Goal: Task Accomplishment & Management: Manage account settings

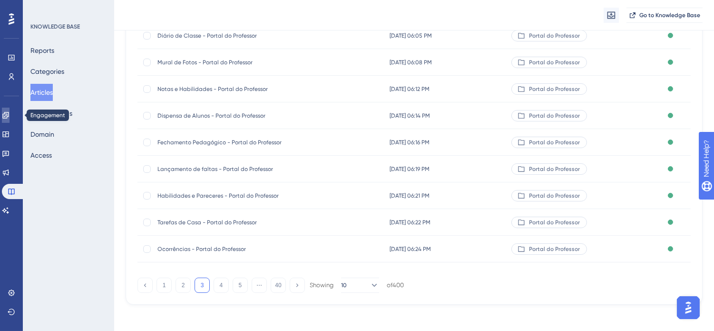
click at [10, 117] on icon at bounding box center [6, 115] width 8 height 8
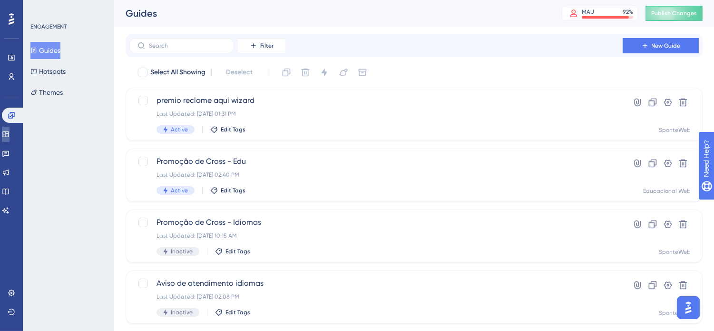
click at [10, 136] on icon at bounding box center [6, 134] width 8 height 8
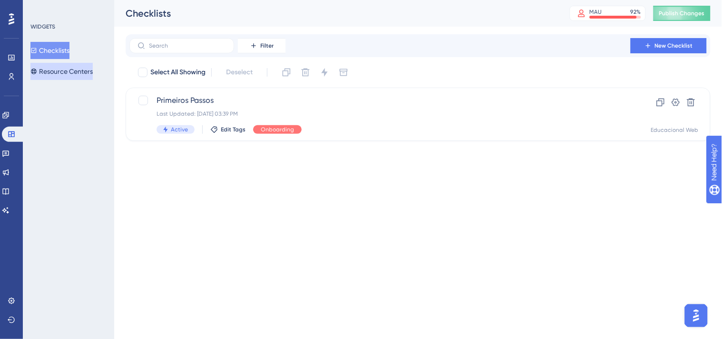
click at [73, 69] on button "Resource Centers" at bounding box center [61, 71] width 62 height 17
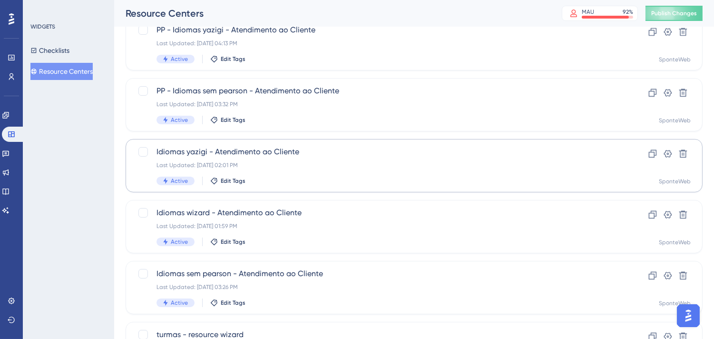
scroll to position [211, 0]
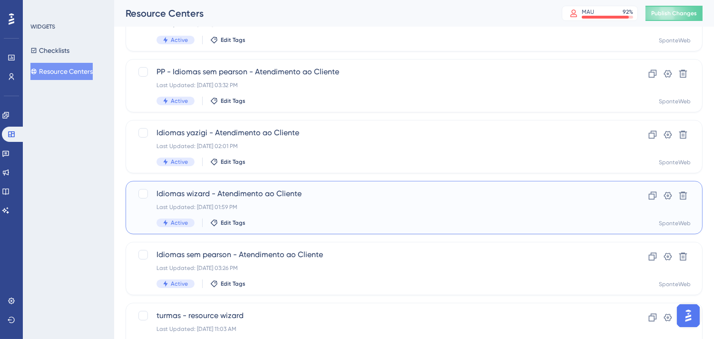
click at [333, 213] on div "Idiomas wizard - Atendimento ao Cliente Last Updated: [DATE] 01:59 PM Active Ed…" at bounding box center [376, 207] width 439 height 39
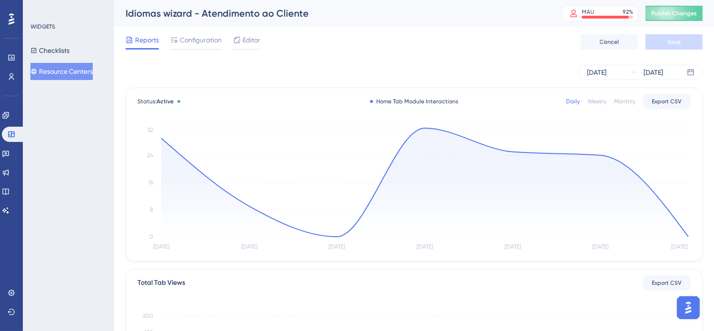
click at [74, 70] on button "Resource Centers" at bounding box center [61, 71] width 62 height 17
click at [74, 69] on button "Resource Centers" at bounding box center [61, 71] width 62 height 17
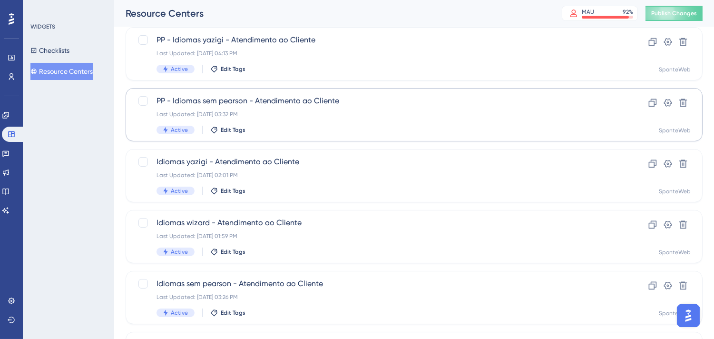
scroll to position [264, 0]
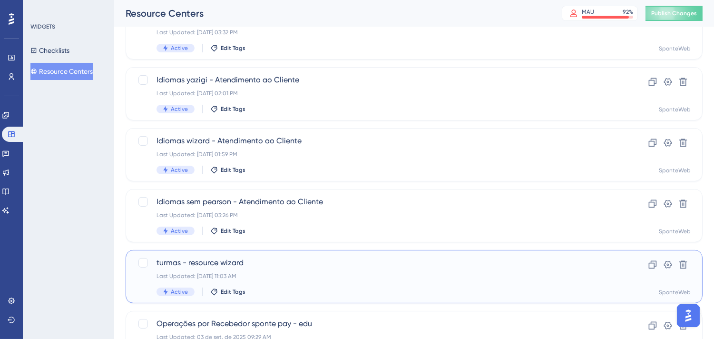
click at [332, 266] on span "turmas - resource wizard" at bounding box center [376, 262] width 439 height 11
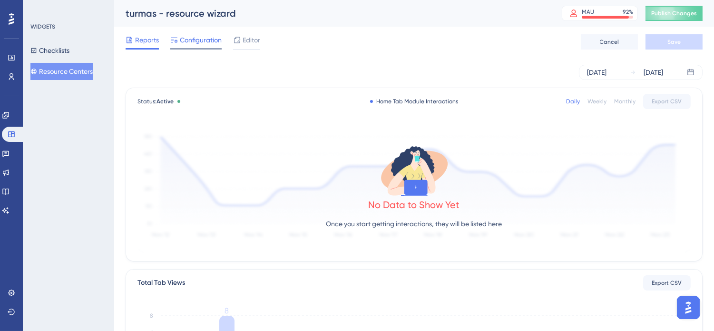
click at [189, 38] on span "Configuration" at bounding box center [201, 39] width 42 height 11
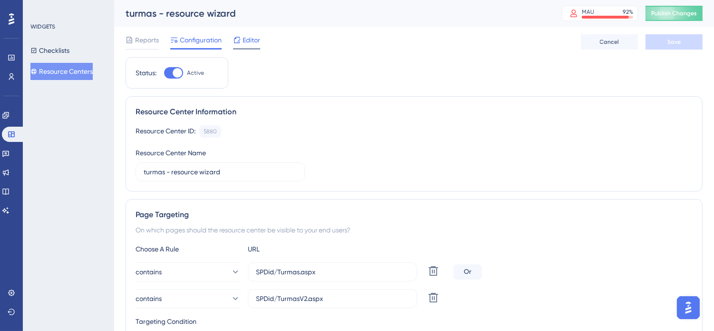
click at [252, 43] on span "Editor" at bounding box center [252, 39] width 18 height 11
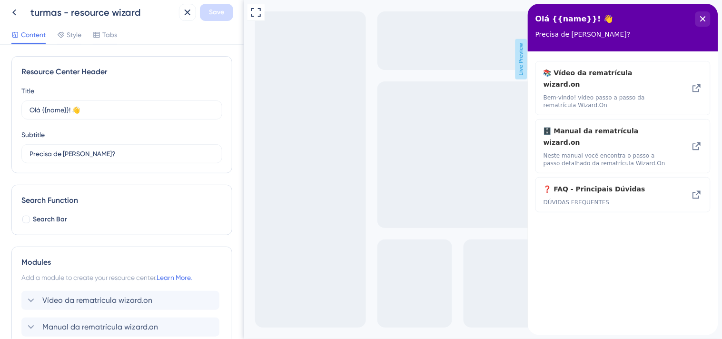
scroll to position [53, 0]
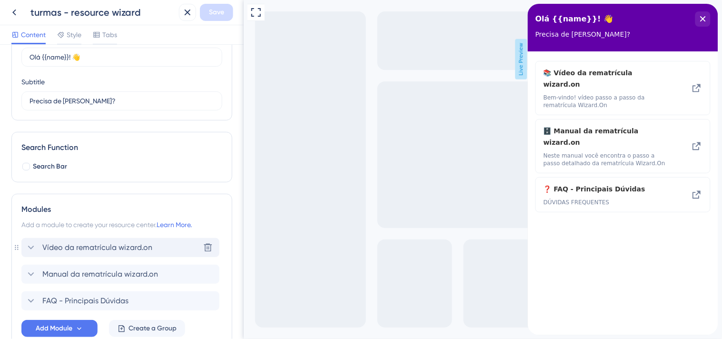
click at [29, 246] on icon at bounding box center [30, 247] width 11 height 11
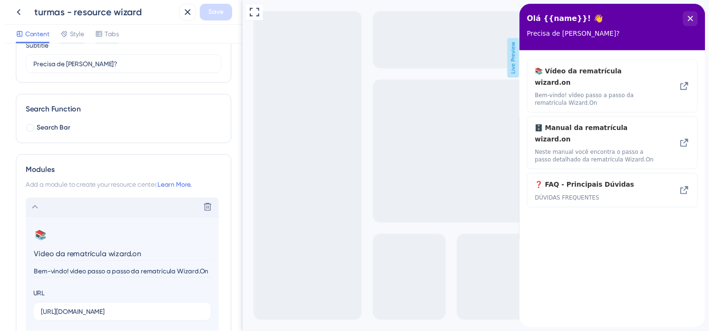
scroll to position [158, 0]
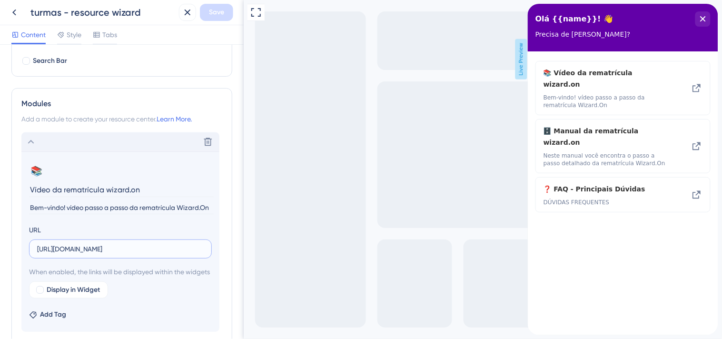
click at [110, 251] on input "[URL][DOMAIN_NAME]" at bounding box center [120, 249] width 167 height 10
click at [130, 253] on input "[URL][DOMAIN_NAME]" at bounding box center [120, 249] width 167 height 10
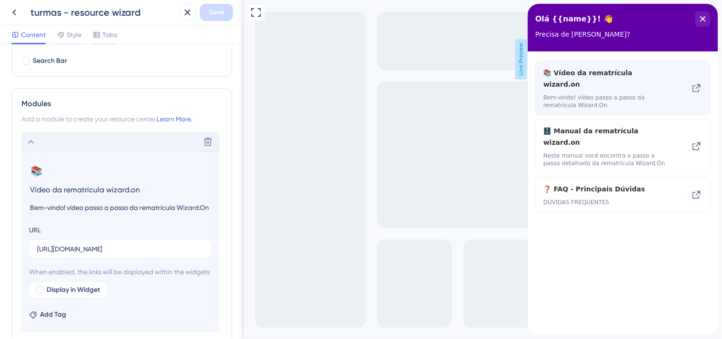
click at [696, 83] on icon at bounding box center [695, 87] width 11 height 11
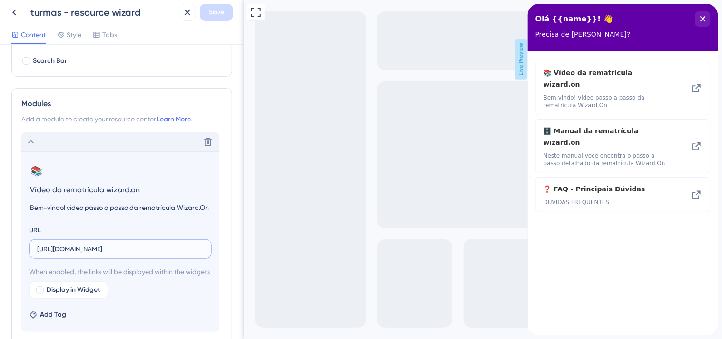
click at [124, 251] on input "[URL][DOMAIN_NAME]" at bounding box center [120, 249] width 167 height 10
click at [15, 12] on icon at bounding box center [14, 12] width 11 height 11
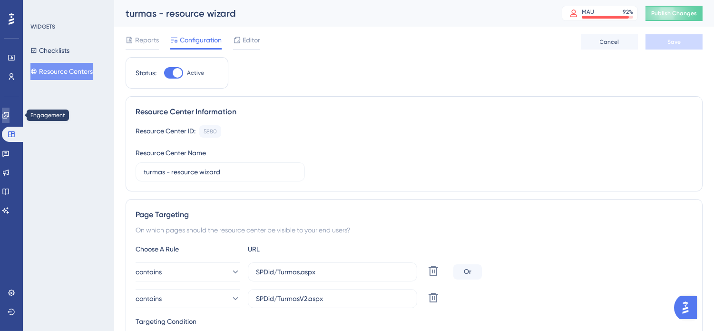
click at [10, 117] on icon at bounding box center [6, 115] width 8 height 8
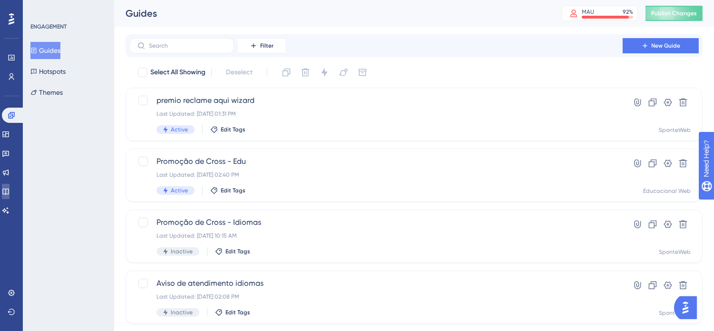
click at [8, 187] on icon at bounding box center [6, 191] width 8 height 8
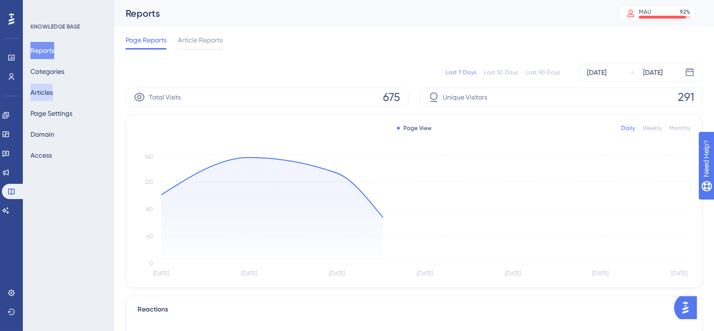
click at [53, 89] on button "Articles" at bounding box center [41, 92] width 22 height 17
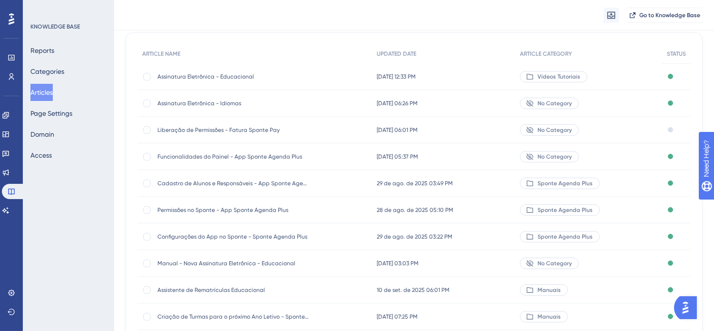
scroll to position [106, 0]
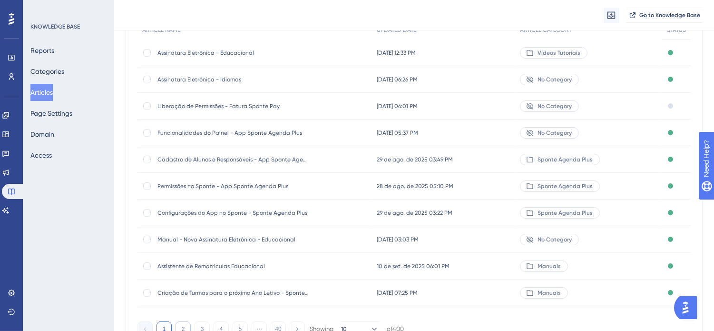
click at [185, 325] on button "2" at bounding box center [183, 328] width 15 height 15
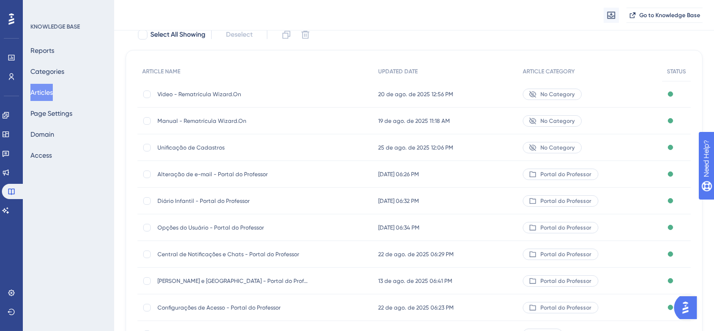
scroll to position [53, 0]
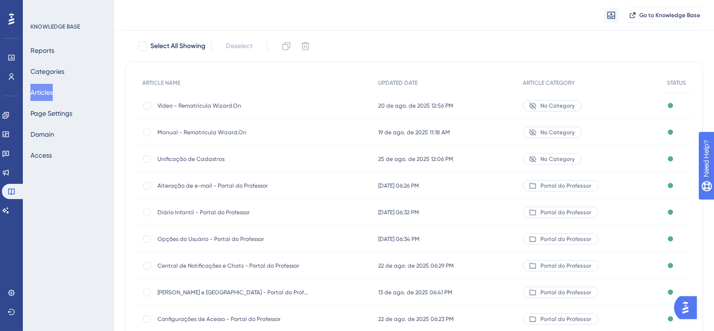
click at [265, 103] on span "Vídeo - Rematrícula Wizard.On" at bounding box center [233, 106] width 152 height 8
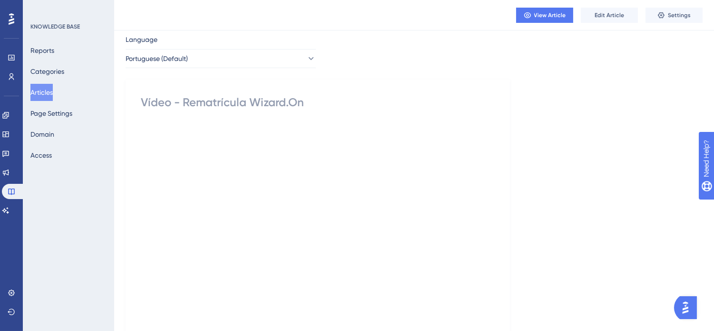
scroll to position [53, 0]
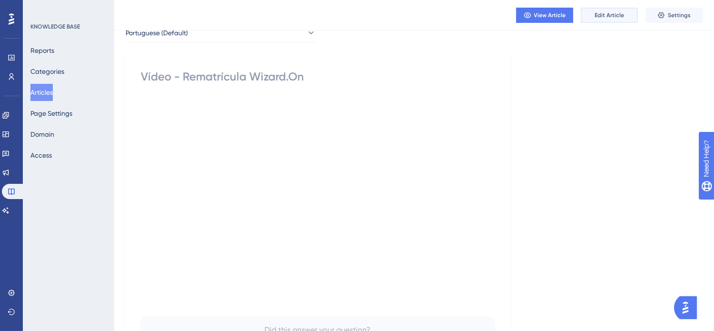
click at [597, 12] on span "Edit Article" at bounding box center [609, 15] width 29 height 8
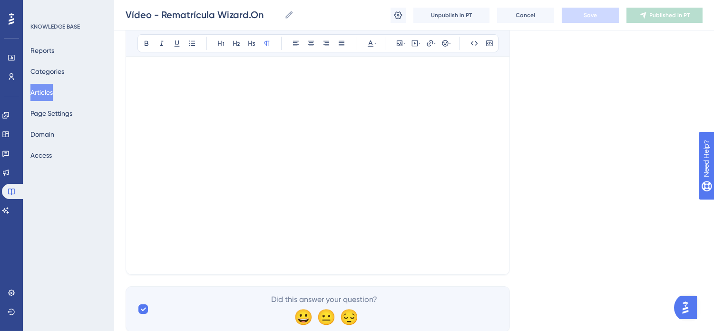
scroll to position [158, 0]
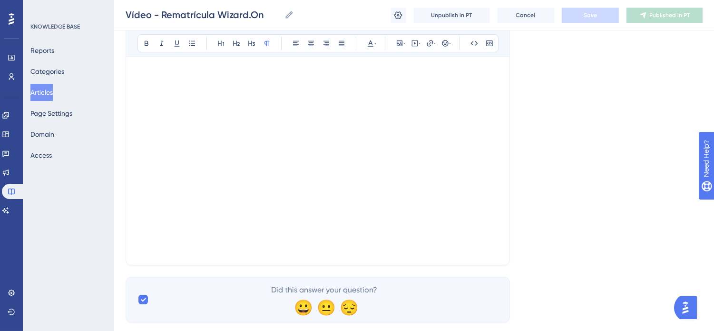
click at [472, 253] on div at bounding box center [318, 148] width 361 height 209
click at [419, 41] on icon at bounding box center [420, 43] width 2 height 8
click at [478, 244] on div at bounding box center [318, 151] width 361 height 192
click at [427, 257] on div "Vídeo - Rematrícula Wizard.On Bold Italic Underline Bullet Point Heading 1 Head…" at bounding box center [318, 106] width 384 height 317
click at [426, 251] on div at bounding box center [318, 148] width 361 height 209
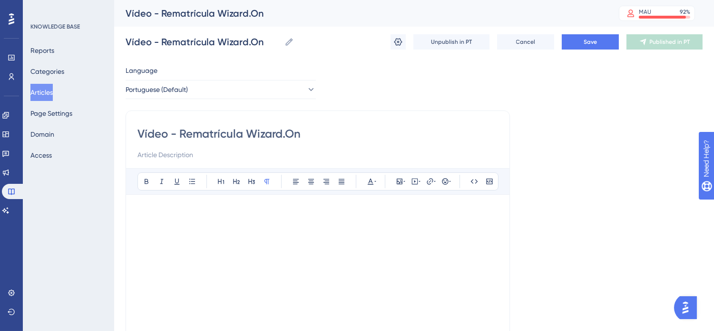
scroll to position [59, 0]
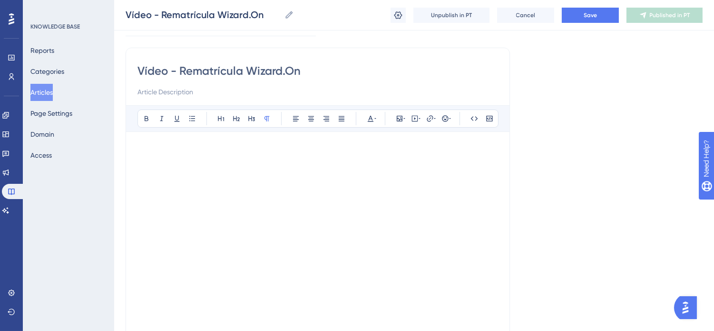
click at [479, 250] on div at bounding box center [318, 239] width 361 height 192
click at [413, 120] on icon at bounding box center [415, 119] width 8 height 8
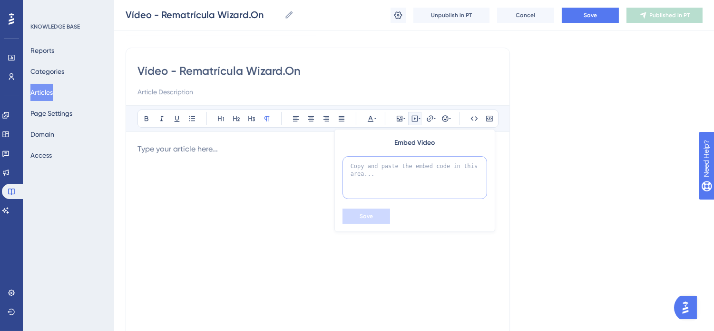
click at [412, 167] on textarea at bounding box center [415, 177] width 145 height 43
paste textarea "<iframe width="560" height="315" src="[URL][DOMAIN_NAME]" title="YouTube video …"
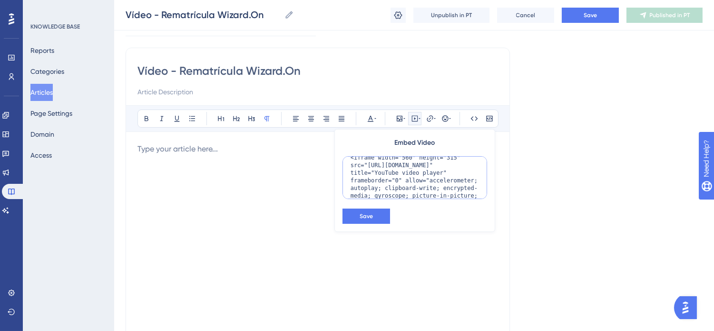
scroll to position [0, 0]
drag, startPoint x: 403, startPoint y: 164, endPoint x: 397, endPoint y: 165, distance: 5.8
click at [397, 165] on textarea "<iframe width="560" height="315" src="[URL][DOMAIN_NAME]" title="YouTube video …" at bounding box center [415, 177] width 145 height 43
drag, startPoint x: 446, startPoint y: 164, endPoint x: 440, endPoint y: 164, distance: 6.7
click at [440, 164] on textarea "<iframe width="650" height="315" src="[URL][DOMAIN_NAME]" title="YouTube video …" at bounding box center [415, 177] width 145 height 43
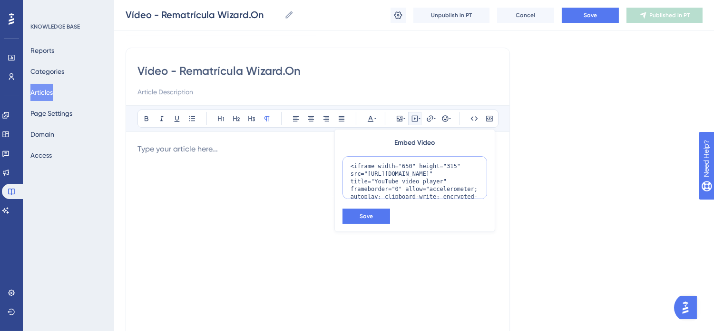
click at [440, 164] on textarea "<iframe width="650" height="315" src="[URL][DOMAIN_NAME]" title="YouTube video …" at bounding box center [415, 177] width 145 height 43
drag, startPoint x: 448, startPoint y: 165, endPoint x: 443, endPoint y: 166, distance: 4.9
click at [443, 166] on textarea "<iframe width="650" height="315" src="[URL][DOMAIN_NAME]" title="YouTube video …" at bounding box center [415, 177] width 145 height 43
type textarea "<iframe width="650" height="350" src="[URL][DOMAIN_NAME]" title="YouTube video …"
click at [369, 216] on span "Save" at bounding box center [366, 216] width 13 height 8
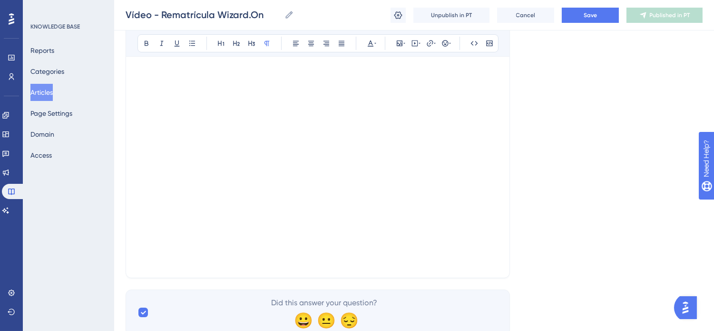
scroll to position [127, 0]
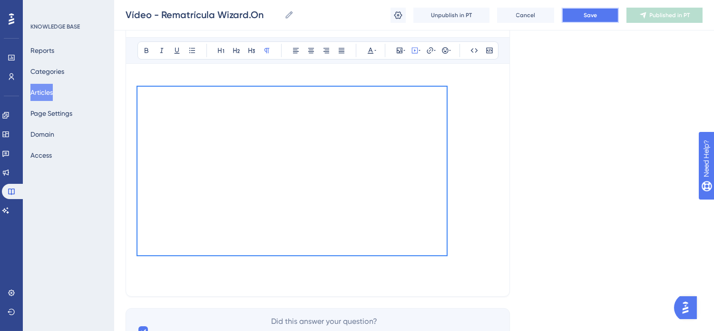
click at [580, 20] on button "Save" at bounding box center [590, 15] width 57 height 15
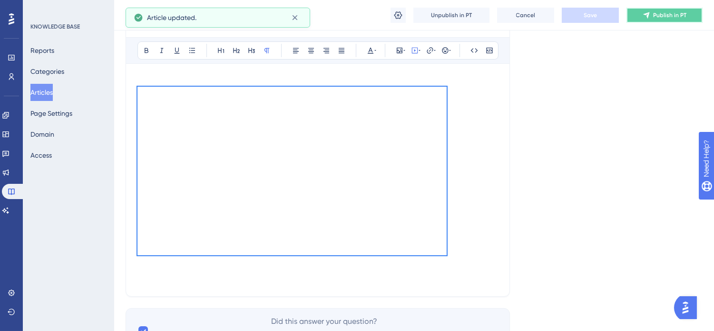
click at [676, 13] on span "Publish in PT" at bounding box center [669, 15] width 33 height 8
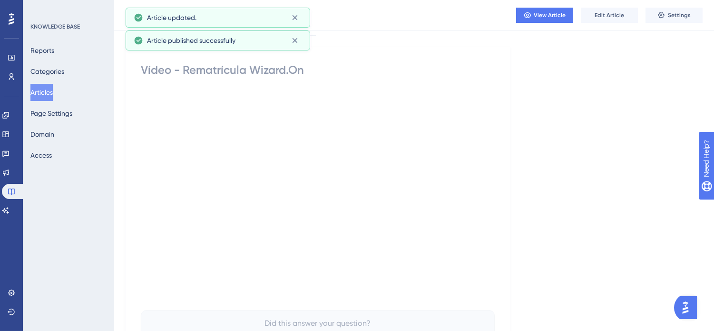
scroll to position [0, 0]
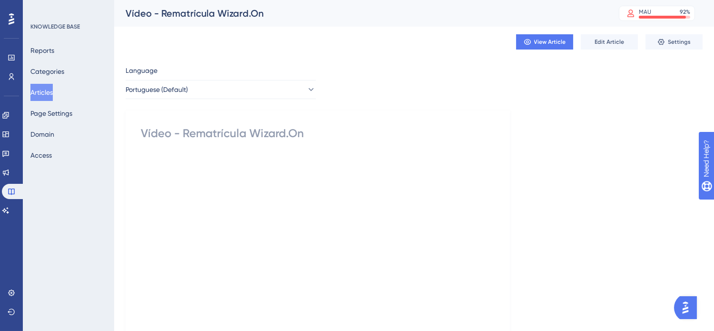
click at [39, 98] on button "Articles" at bounding box center [41, 92] width 22 height 17
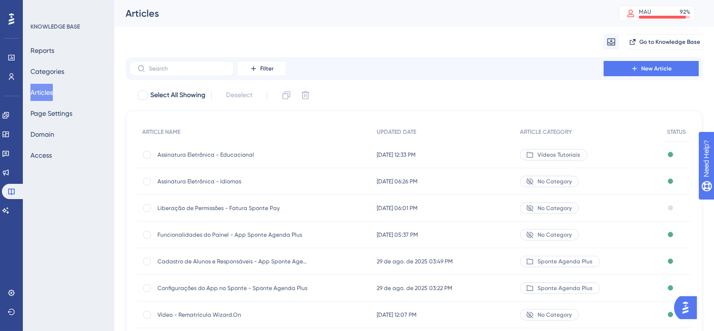
click at [566, 41] on div "Migrate from Go to Knowledge Base" at bounding box center [414, 42] width 577 height 30
click at [10, 111] on icon at bounding box center [6, 115] width 8 height 8
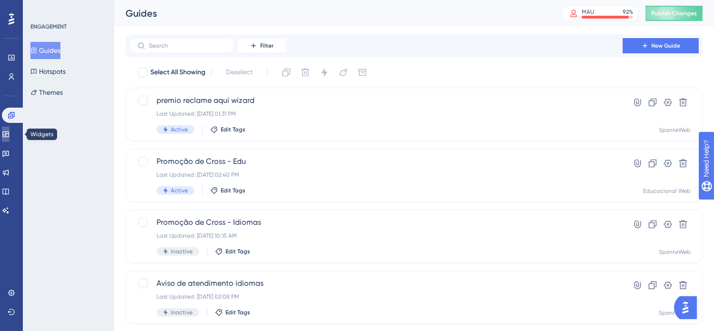
click at [10, 132] on icon at bounding box center [6, 134] width 8 height 8
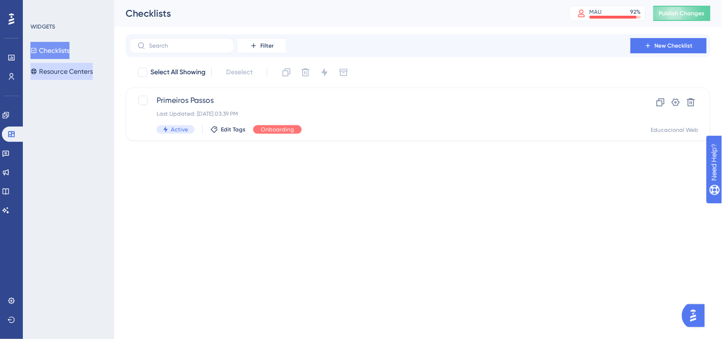
click at [69, 69] on button "Resource Centers" at bounding box center [61, 71] width 62 height 17
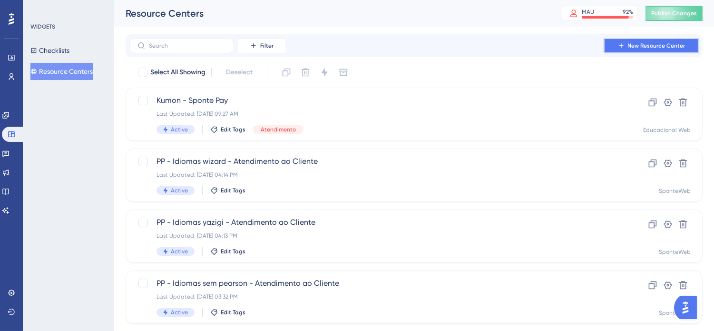
click at [649, 45] on span "New Resource Center" at bounding box center [657, 46] width 58 height 8
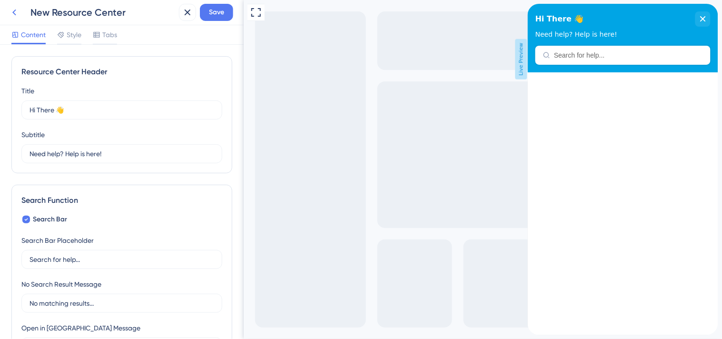
click at [13, 13] on icon at bounding box center [14, 12] width 11 height 11
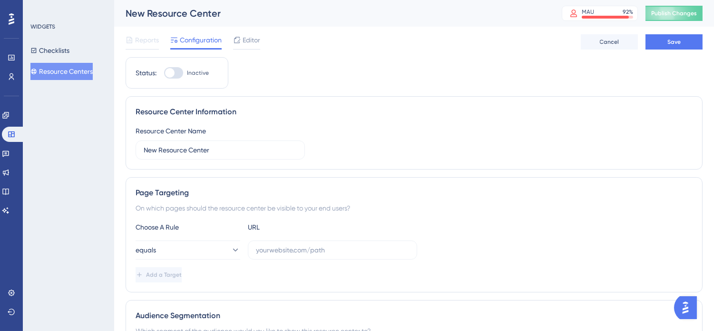
click at [88, 72] on button "Resource Centers" at bounding box center [61, 71] width 62 height 17
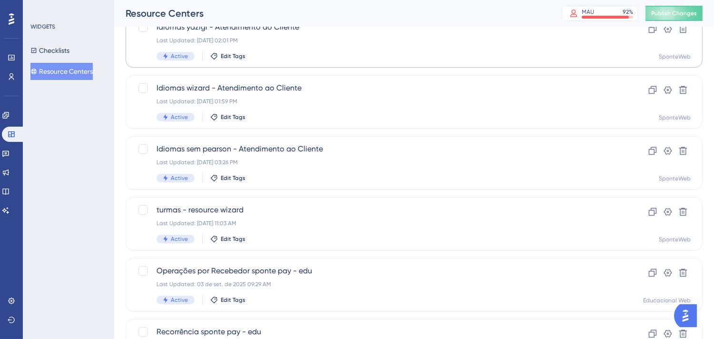
scroll to position [400, 0]
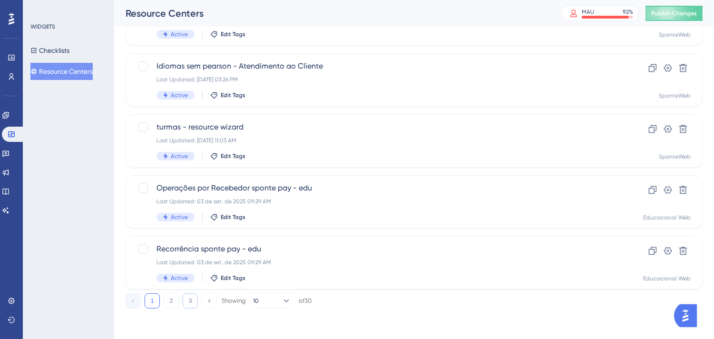
click at [189, 298] on button "3" at bounding box center [190, 300] width 15 height 15
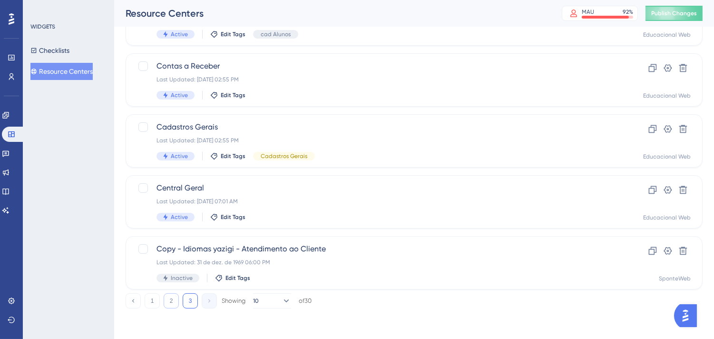
click at [172, 306] on button "2" at bounding box center [171, 300] width 15 height 15
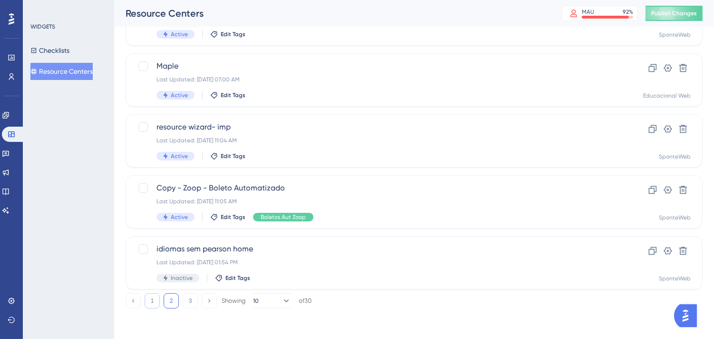
click at [151, 298] on button "1" at bounding box center [152, 300] width 15 height 15
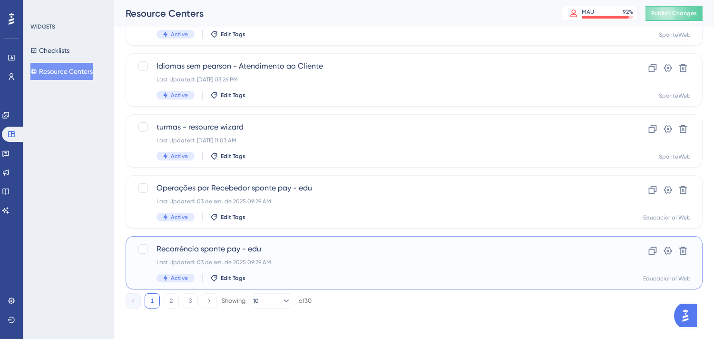
click at [196, 246] on span "Recorrência sponte pay - edu" at bounding box center [376, 248] width 439 height 11
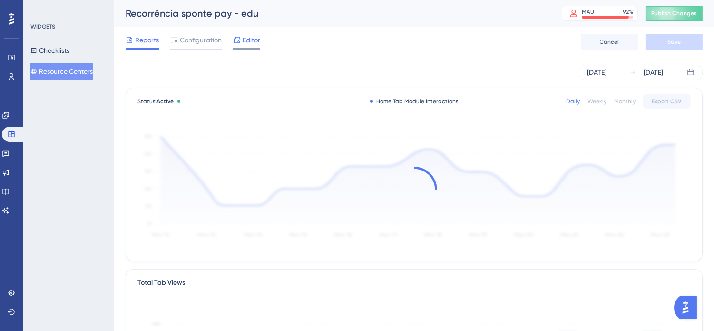
click at [246, 37] on span "Editor" at bounding box center [252, 39] width 18 height 11
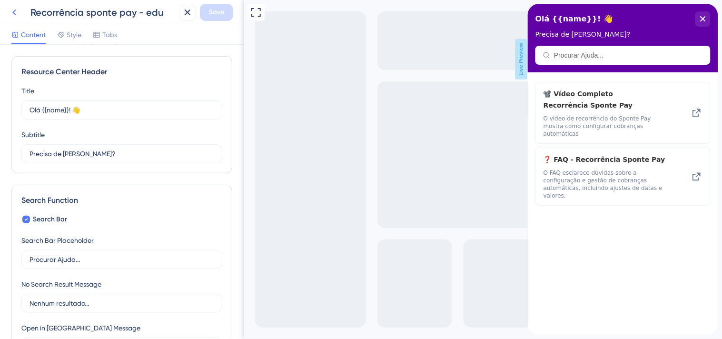
click at [15, 10] on icon at bounding box center [14, 13] width 4 height 6
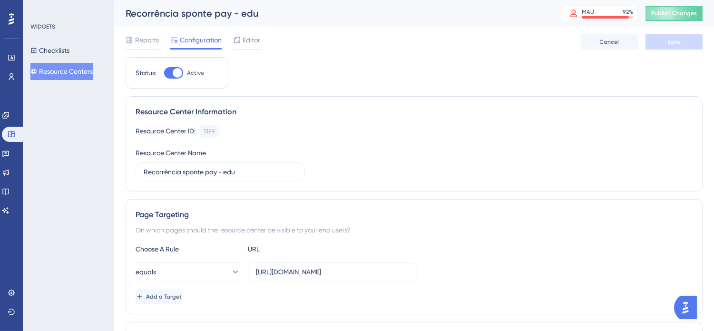
click at [74, 71] on button "Resource Centers" at bounding box center [61, 71] width 62 height 17
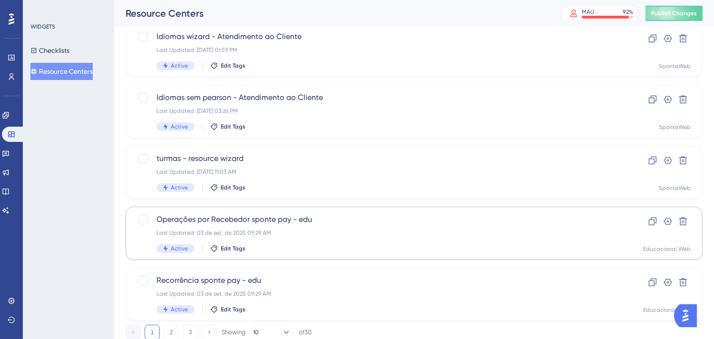
scroll to position [400, 0]
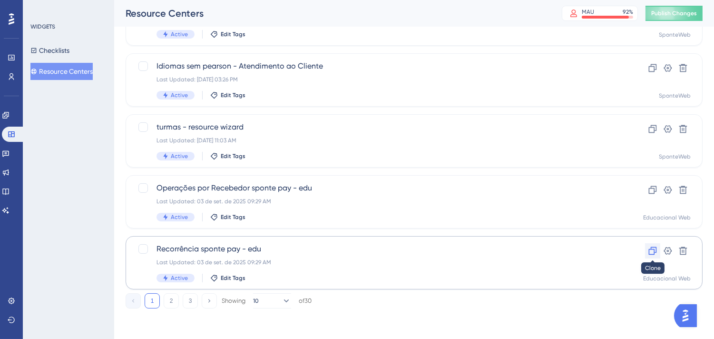
click at [654, 251] on icon at bounding box center [653, 251] width 8 height 8
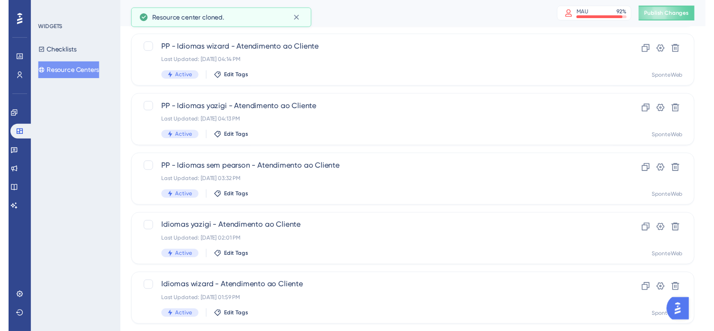
scroll to position [0, 0]
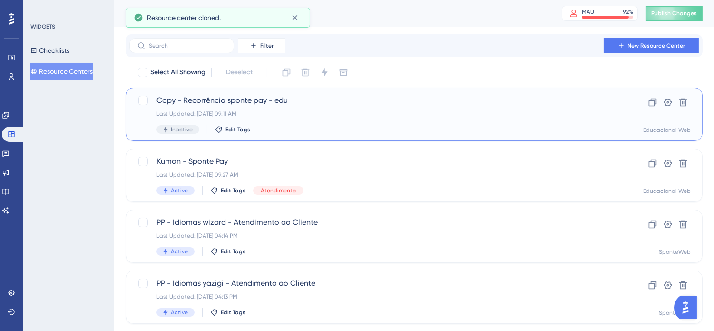
click at [329, 111] on div "Last Updated: [DATE] 09:11 AM" at bounding box center [376, 114] width 439 height 8
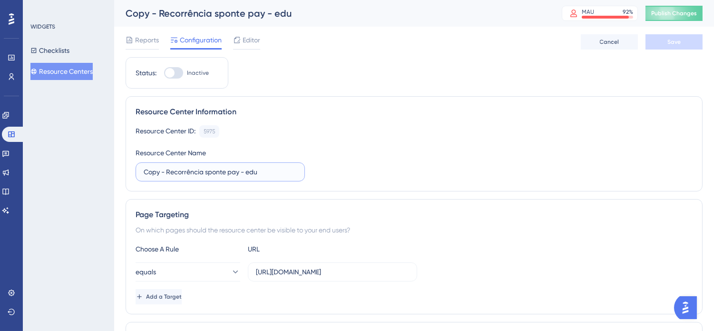
drag, startPoint x: 239, startPoint y: 171, endPoint x: 111, endPoint y: 172, distance: 128.0
click at [114, 172] on div "Performance Users Engagement Widgets Feedback Product Updates Knowledge Base AI…" at bounding box center [414, 321] width 600 height 642
type input "Assinatura eletrônica - edu"
click at [372, 119] on div "Resource Center Information Resource Center ID: 5975 Copy Resource Center Name …" at bounding box center [414, 143] width 577 height 95
click at [303, 281] on label "[URL][DOMAIN_NAME]" at bounding box center [332, 271] width 169 height 19
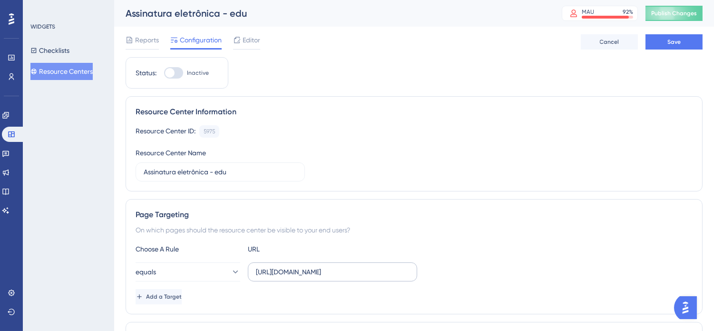
click at [303, 277] on input "[URL][DOMAIN_NAME]" at bounding box center [332, 271] width 153 height 10
click at [305, 274] on input "[URL][DOMAIN_NAME]" at bounding box center [332, 271] width 153 height 10
click at [306, 273] on input "[URL][DOMAIN_NAME]" at bounding box center [332, 271] width 153 height 10
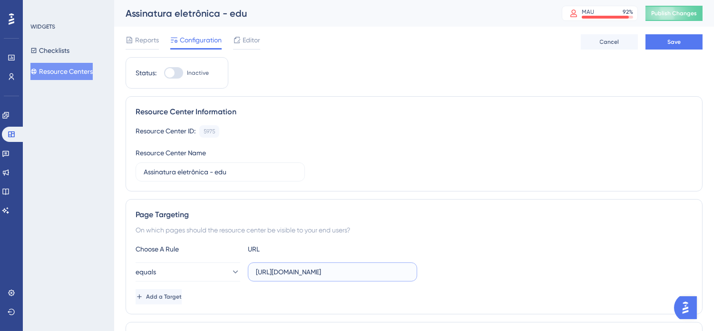
paste input "PGer/AssinaturaEletronica"
type input "[URL][DOMAIN_NAME]"
click at [527, 253] on div "Choose A Rule URL" at bounding box center [414, 248] width 557 height 11
drag, startPoint x: 455, startPoint y: 274, endPoint x: 594, endPoint y: 261, distance: 139.0
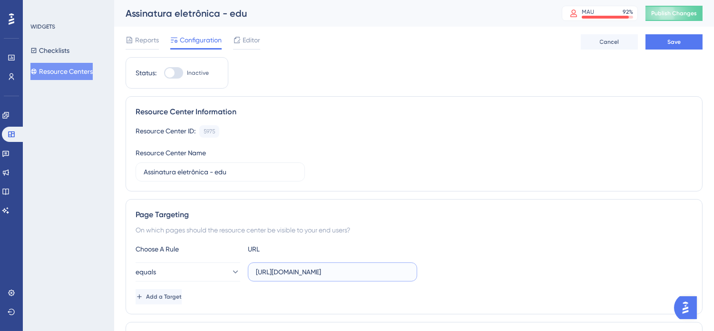
click at [594, 261] on div "Choose A Rule URL equals [URL][DOMAIN_NAME] Add a Target" at bounding box center [414, 273] width 557 height 61
click at [590, 260] on div "Choose A Rule URL equals [URL][DOMAIN_NAME] Add a Target" at bounding box center [414, 273] width 557 height 61
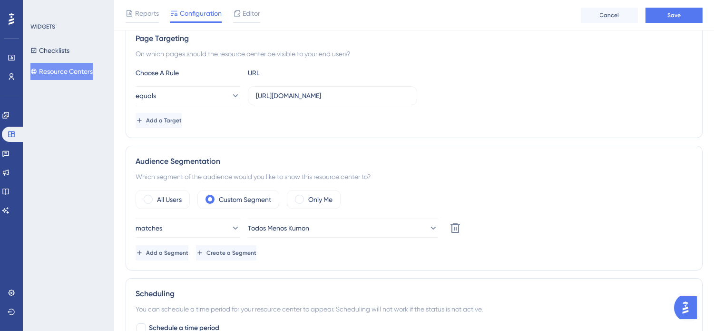
scroll to position [264, 0]
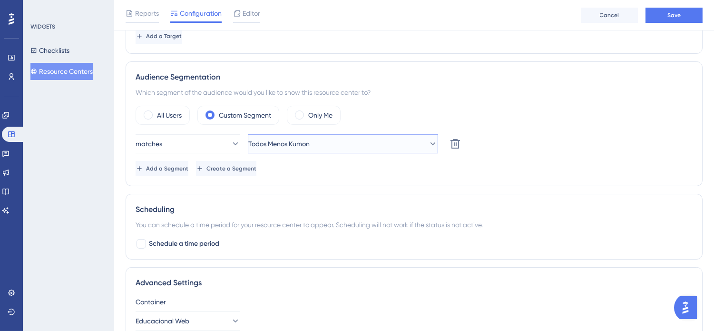
click at [389, 143] on button "Todos Menos Kumon" at bounding box center [343, 143] width 190 height 19
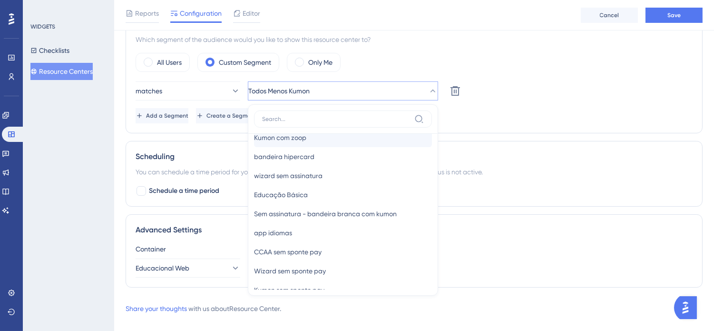
scroll to position [476, 0]
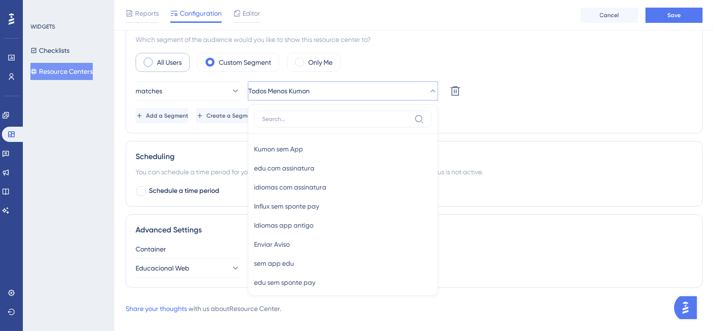
click at [173, 57] on label "All Users" at bounding box center [169, 62] width 25 height 11
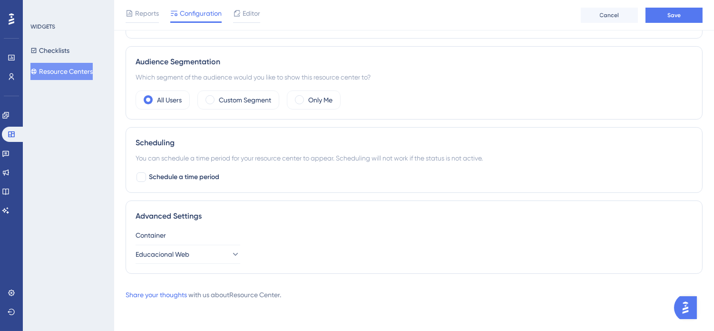
scroll to position [279, 0]
click at [572, 140] on div "Scheduling" at bounding box center [414, 142] width 557 height 11
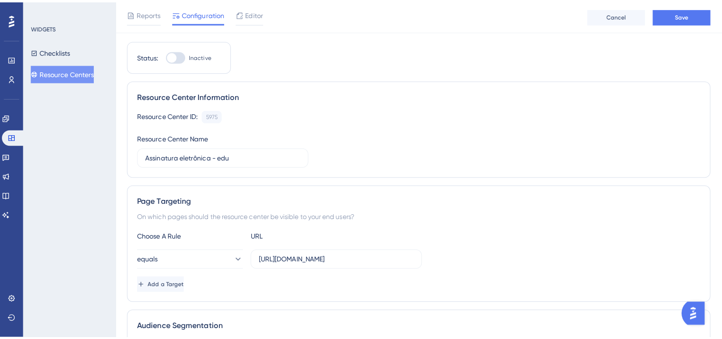
scroll to position [0, 0]
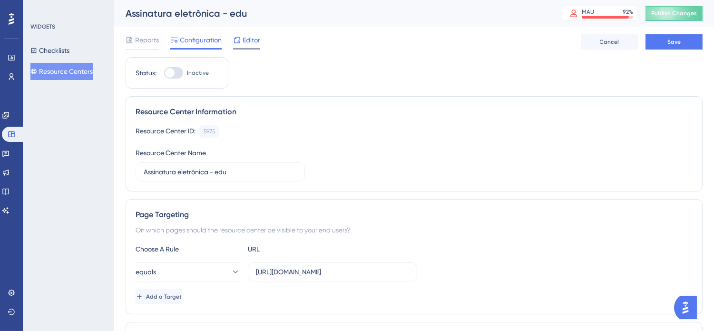
click at [254, 39] on span "Editor" at bounding box center [252, 39] width 18 height 11
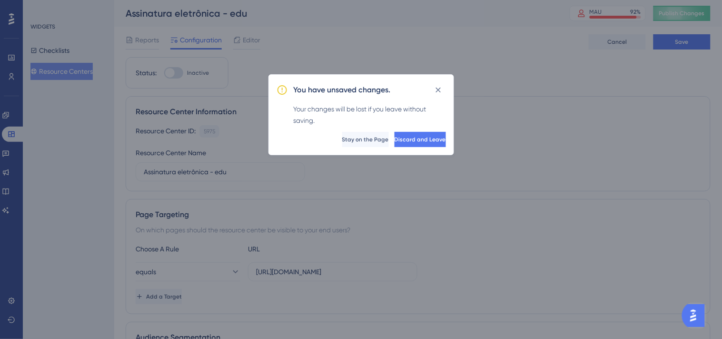
click at [438, 87] on icon at bounding box center [438, 90] width 10 height 10
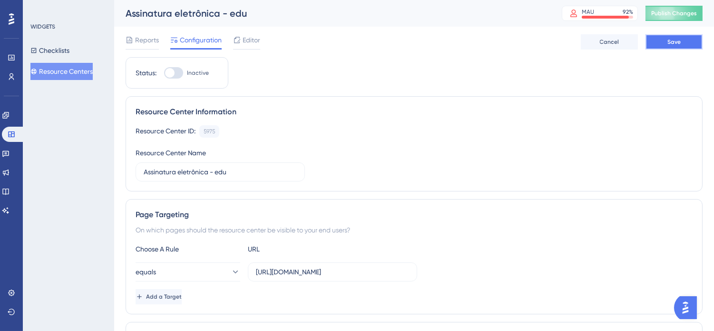
click at [678, 43] on span "Save" at bounding box center [674, 42] width 13 height 8
click at [262, 44] on div "Reports Configuration Editor Cancel Save" at bounding box center [414, 42] width 577 height 30
click at [252, 41] on span "Editor" at bounding box center [252, 39] width 18 height 11
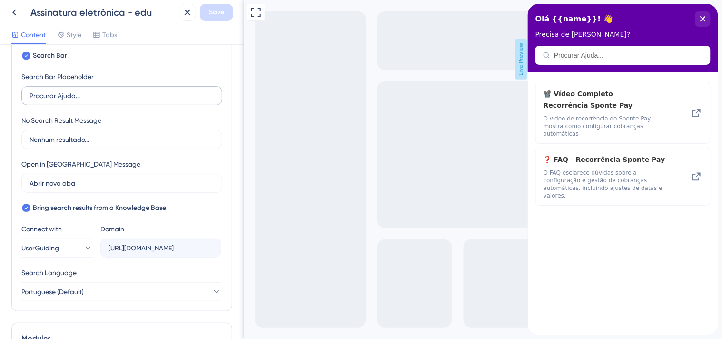
scroll to position [324, 0]
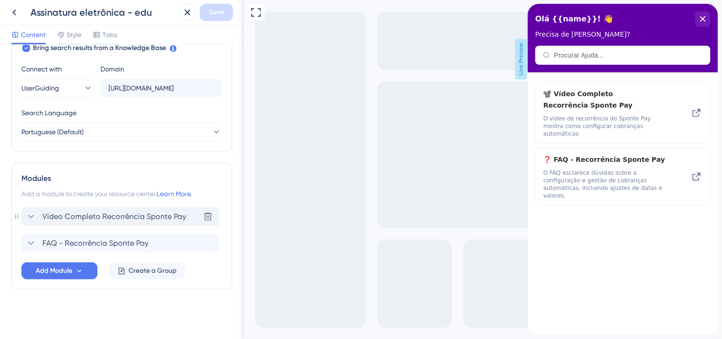
click at [26, 216] on icon at bounding box center [30, 216] width 11 height 11
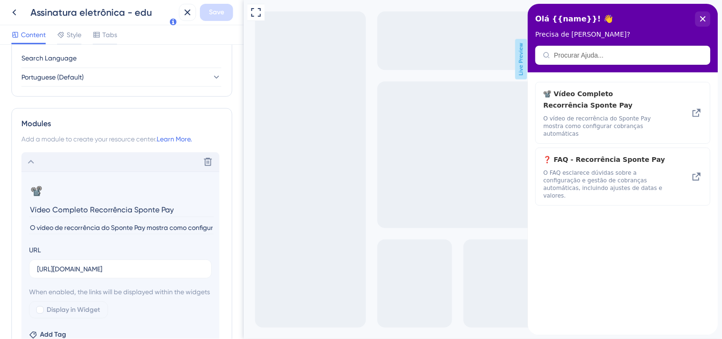
scroll to position [429, 0]
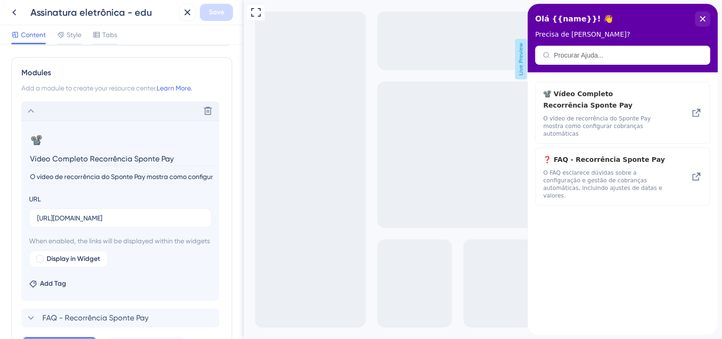
drag, startPoint x: 175, startPoint y: 156, endPoint x: 15, endPoint y: 151, distance: 160.4
click at [15, 151] on div "Modules Add a module to create your resource center. Learn More. Delete 📽️ Chan…" at bounding box center [121, 210] width 221 height 307
type input "Playlist da Assinatura Eletrônica"
click at [51, 177] on input "O vídeo de recorrência do Sponte Pay mostra como configurar cobranças automátic…" at bounding box center [121, 176] width 185 height 13
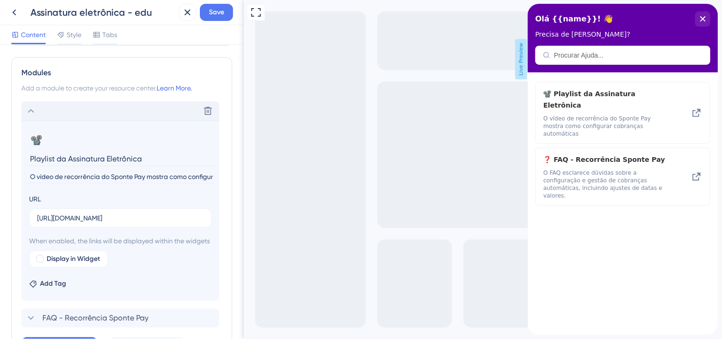
click at [51, 177] on input "O vídeo de recorrência do Sponte Pay mostra como configurar cobranças automátic…" at bounding box center [121, 176] width 185 height 13
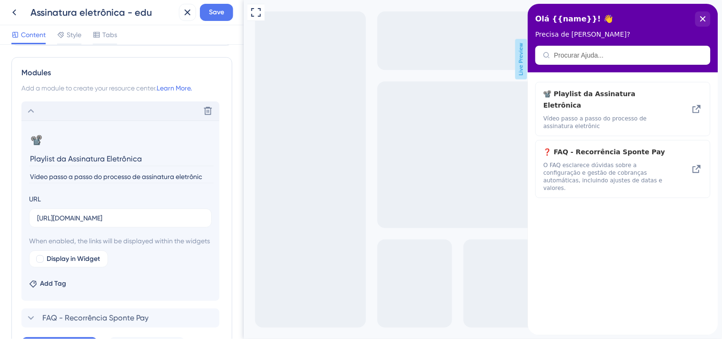
type input "Vídeo passo a passo do processo de assinatura eletrônica"
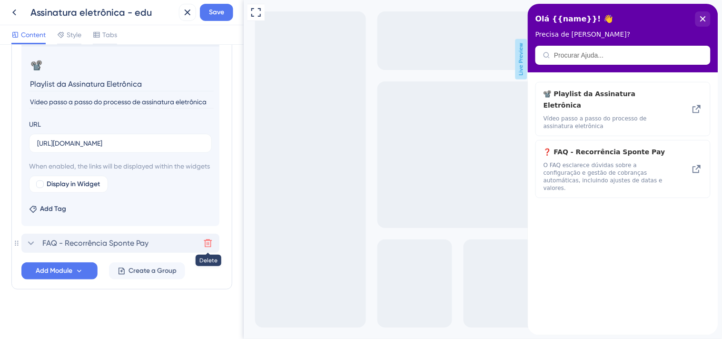
click at [210, 239] on icon at bounding box center [208, 243] width 10 height 10
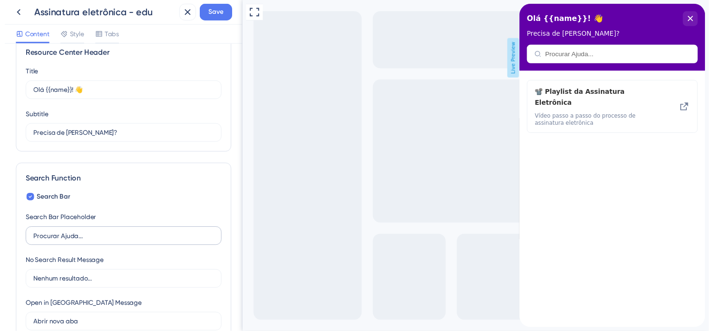
scroll to position [0, 0]
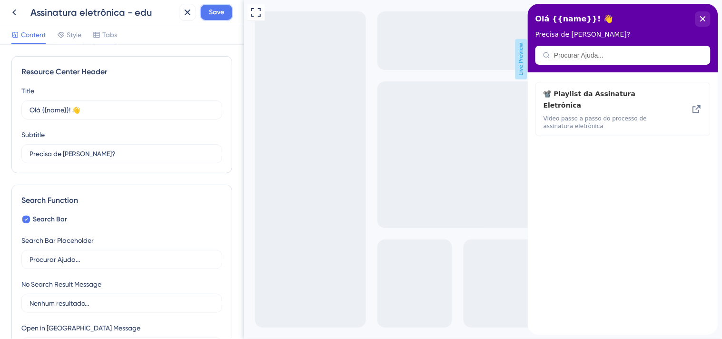
click at [213, 13] on span "Save" at bounding box center [216, 12] width 15 height 11
click at [179, 13] on button at bounding box center [187, 12] width 17 height 17
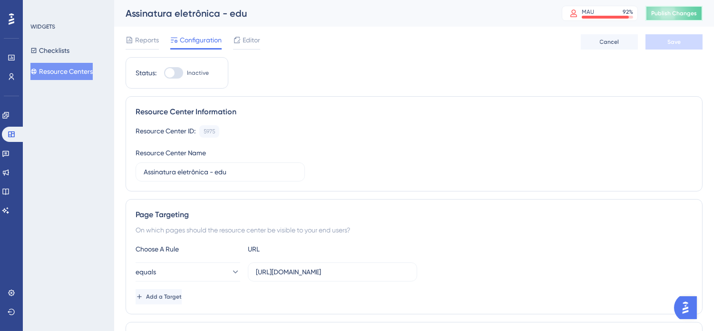
click at [683, 15] on span "Publish Changes" at bounding box center [674, 14] width 46 height 8
click at [177, 73] on div at bounding box center [173, 72] width 19 height 11
click at [164, 73] on input "Inactive" at bounding box center [164, 73] width 0 height 0
checkbox input "true"
click at [693, 39] on button "Save" at bounding box center [674, 41] width 57 height 15
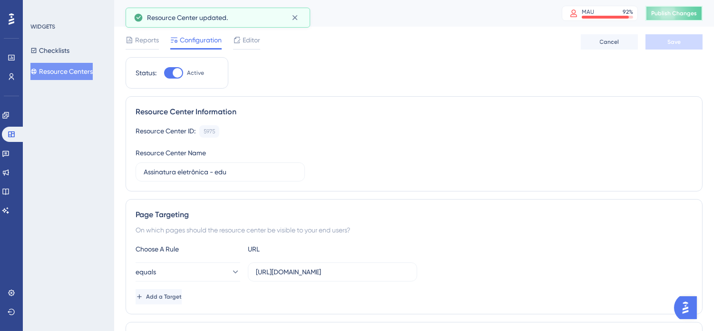
click at [687, 10] on span "Publish Changes" at bounding box center [674, 14] width 46 height 8
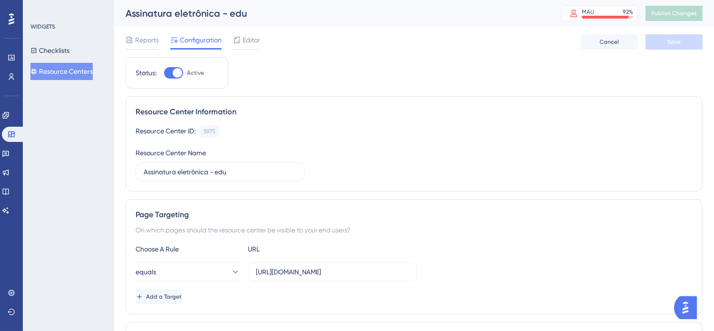
click at [64, 66] on button "Resource Centers" at bounding box center [61, 71] width 62 height 17
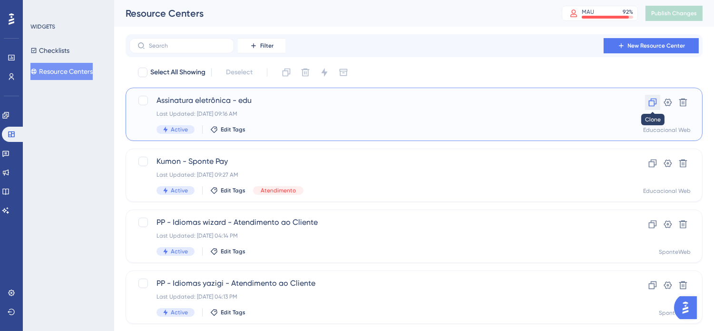
click at [653, 102] on icon at bounding box center [653, 103] width 10 height 10
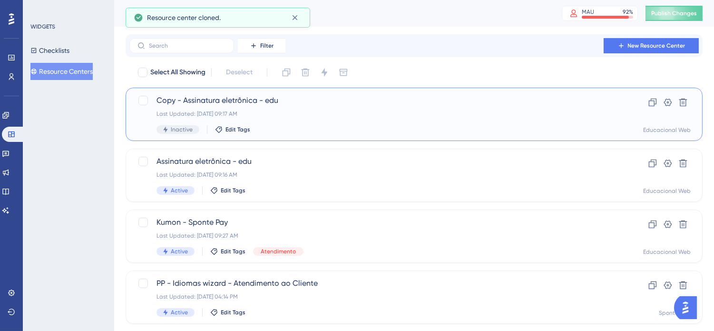
click at [387, 117] on div "Last Updated: [DATE] 09:17 AM" at bounding box center [376, 114] width 439 height 8
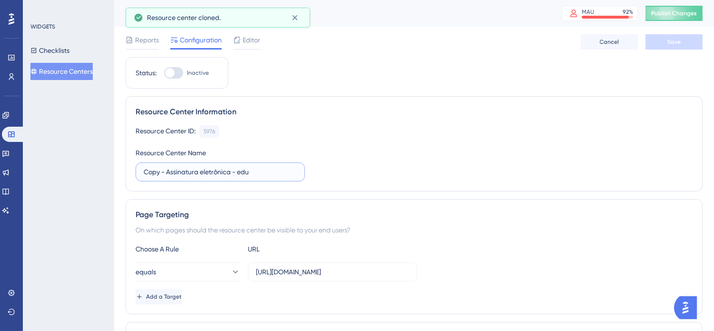
drag, startPoint x: 163, startPoint y: 172, endPoint x: 131, endPoint y: 173, distance: 31.9
click at [133, 172] on div "Resource Center Information Resource Center ID: 5976 Copy Resource Center Name …" at bounding box center [414, 143] width 577 height 95
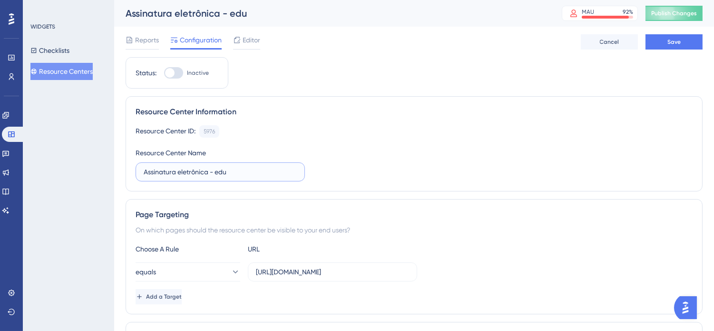
drag, startPoint x: 241, startPoint y: 174, endPoint x: 215, endPoint y: 170, distance: 26.4
click at [215, 170] on input "Assinatura eletrônica - edu" at bounding box center [220, 172] width 153 height 10
type input "Assinatura eletrônica - idiomas"
click at [572, 159] on div "Resource Center ID: 5976 Copy Resource Center Name Assinatura eletrônica - idio…" at bounding box center [414, 153] width 557 height 56
